Goal: Task Accomplishment & Management: Manage account settings

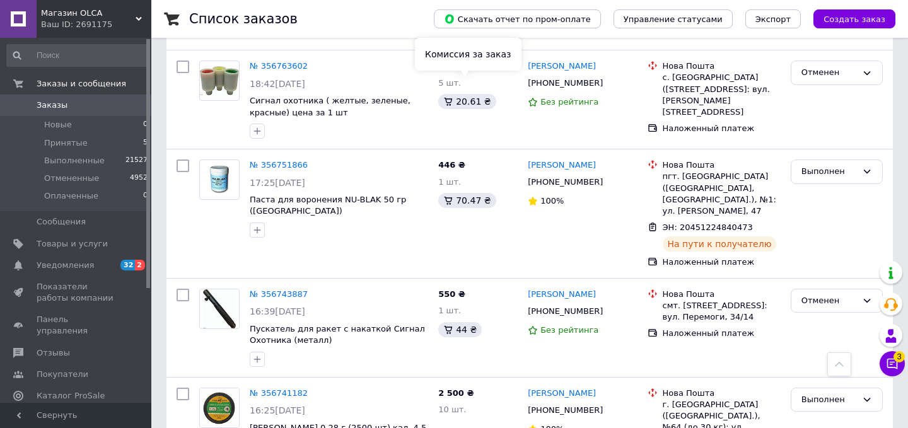
scroll to position [2202, 0]
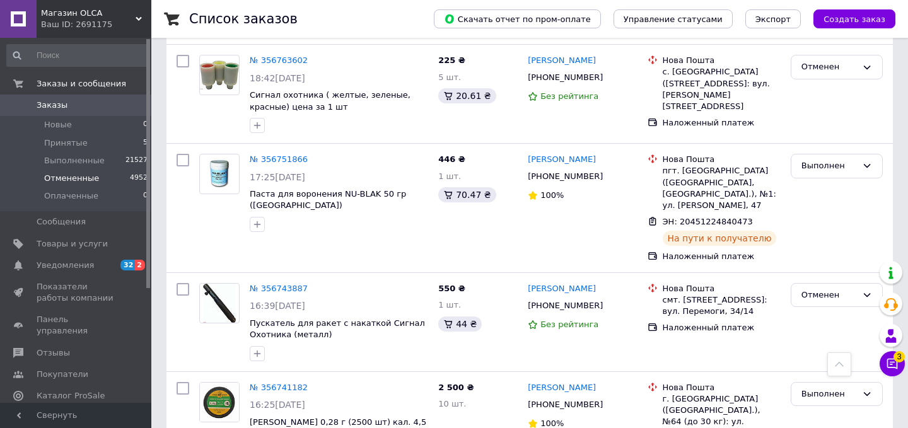
click at [92, 175] on span "Отмененные" at bounding box center [71, 178] width 55 height 11
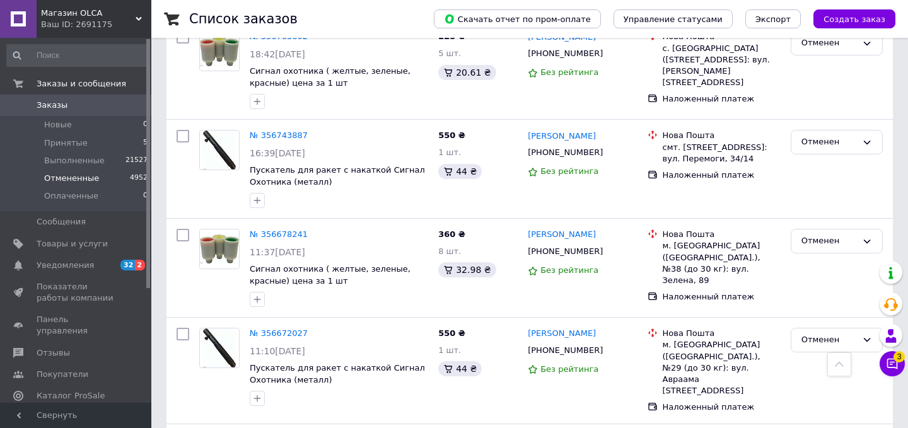
scroll to position [498, 0]
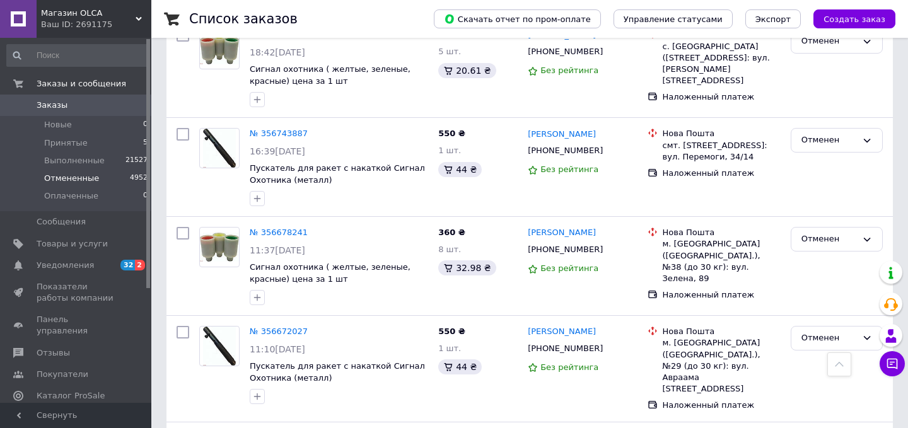
click at [56, 102] on span "Заказы" at bounding box center [52, 105] width 31 height 11
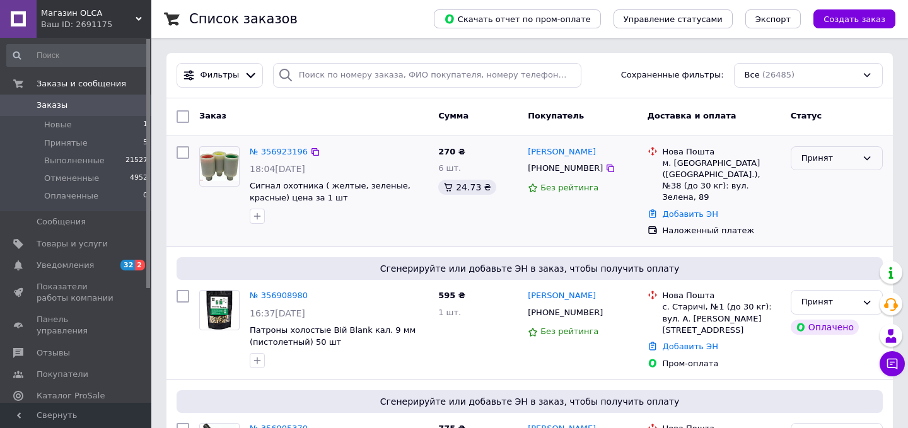
click at [819, 153] on div "Принят" at bounding box center [830, 158] width 56 height 13
click at [816, 203] on li "Отменен" at bounding box center [837, 207] width 91 height 23
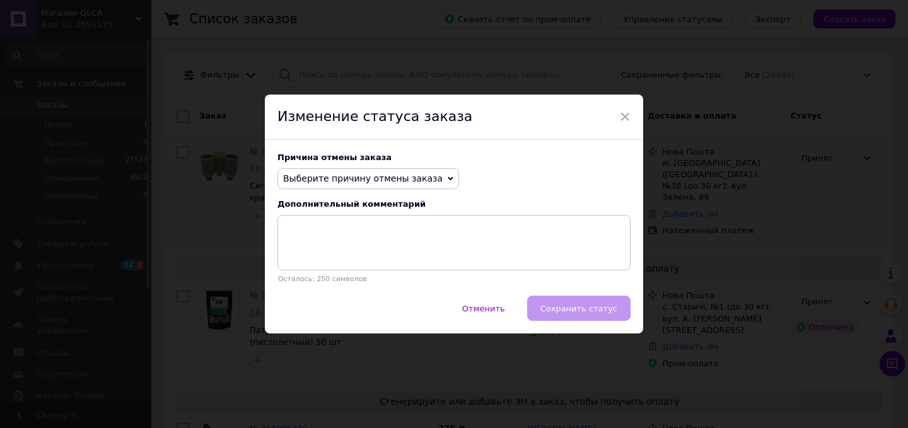
click at [424, 175] on span "Выберите причину отмены заказа" at bounding box center [363, 178] width 160 height 10
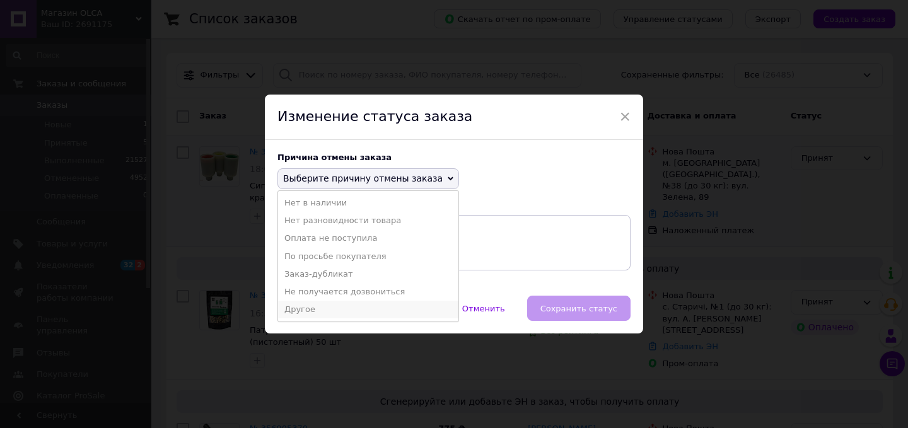
click at [307, 310] on li "Другое" at bounding box center [368, 310] width 180 height 18
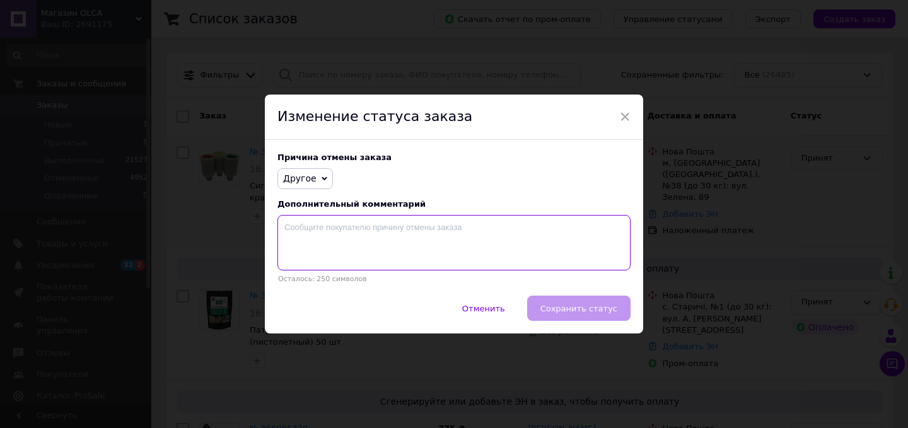
click at [312, 229] on textarea at bounding box center [454, 243] width 353 height 56
type textarea "не має 18 років"
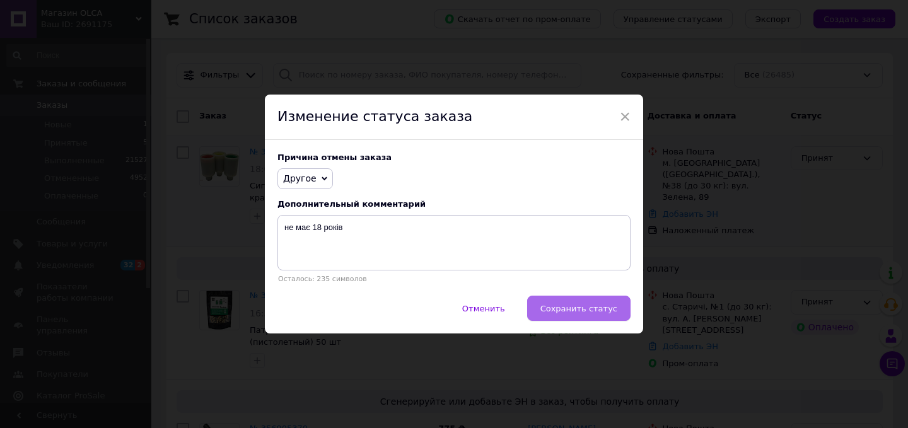
click at [565, 308] on span "Сохранить статус" at bounding box center [579, 308] width 77 height 9
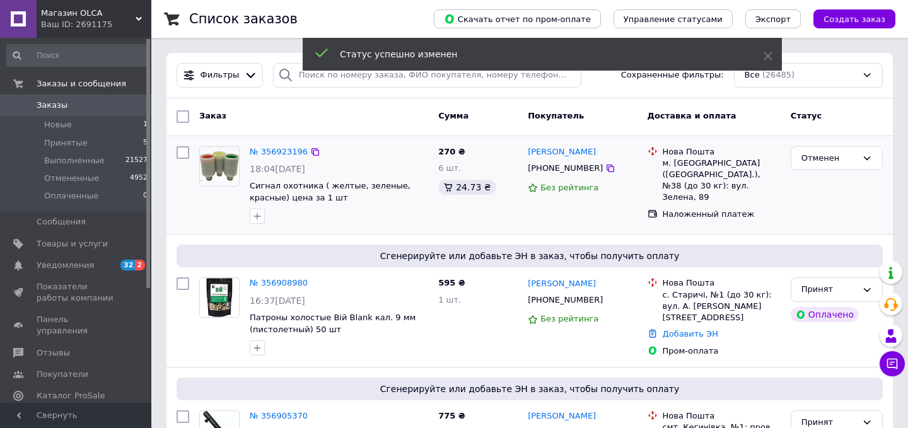
click at [57, 105] on span "Заказы" at bounding box center [52, 105] width 31 height 11
